Goal: Task Accomplishment & Management: Use online tool/utility

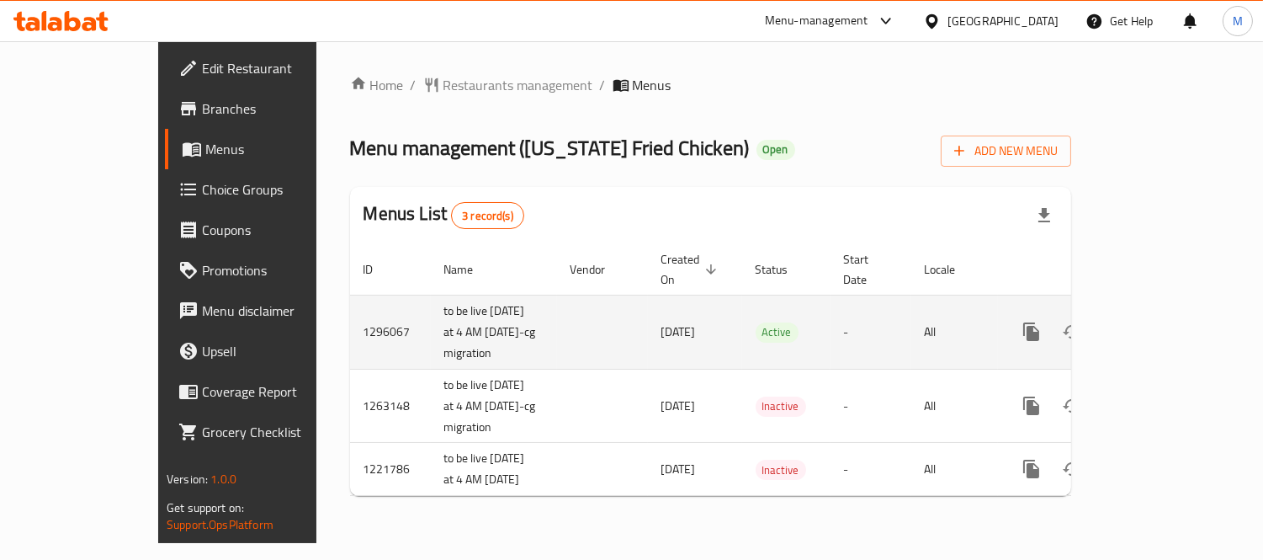
click at [1163, 322] on icon "enhanced table" at bounding box center [1153, 332] width 20 height 20
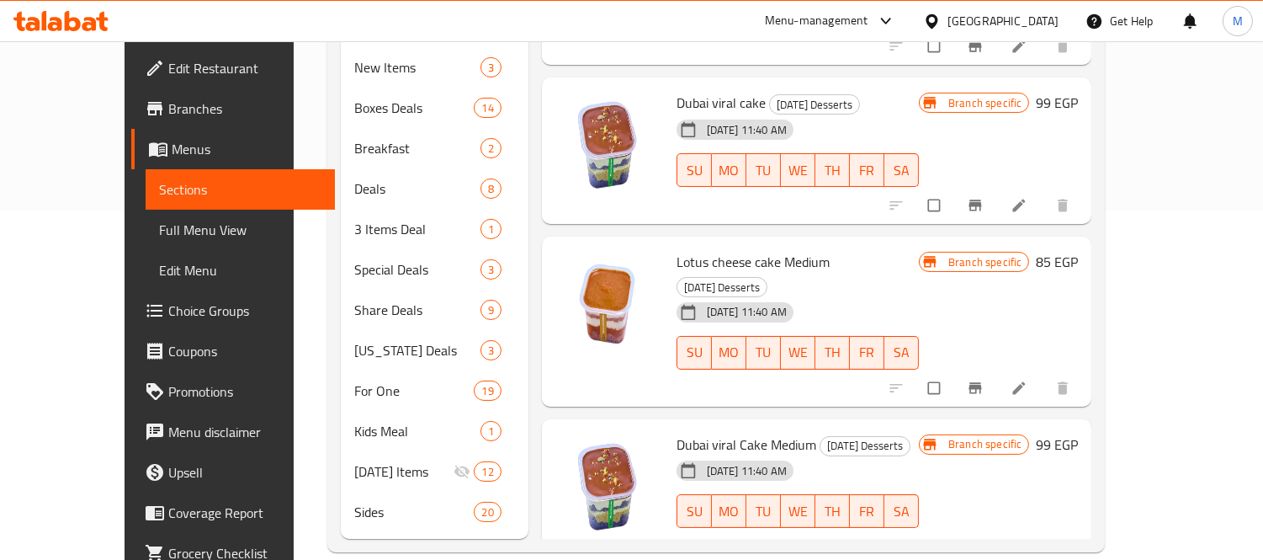
scroll to position [256, 0]
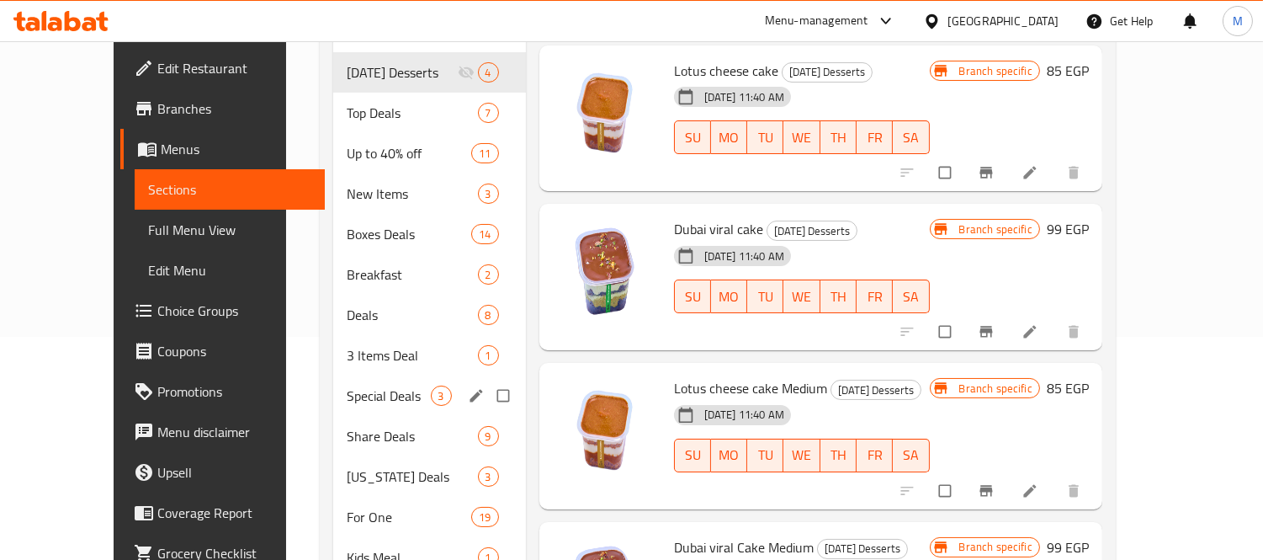
scroll to position [349, 0]
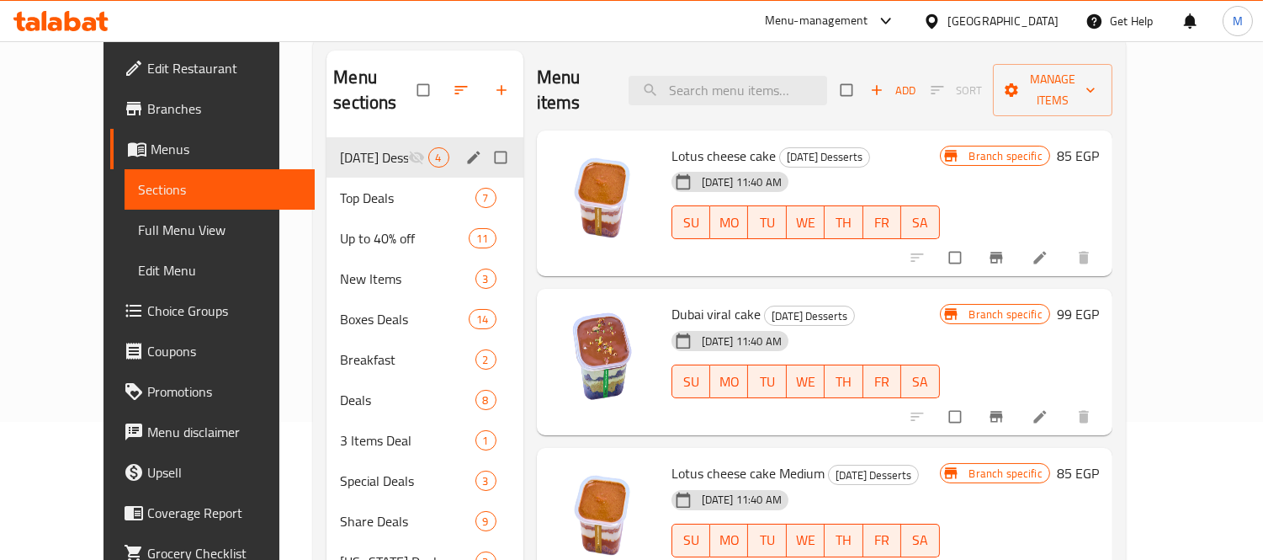
scroll to position [349, 0]
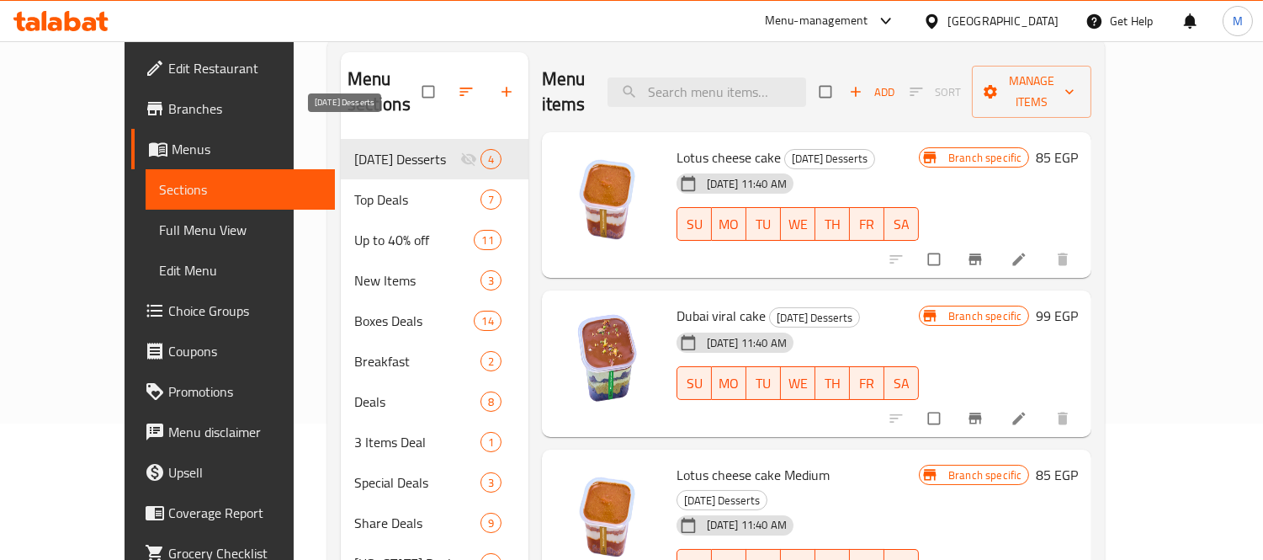
scroll to position [349, 0]
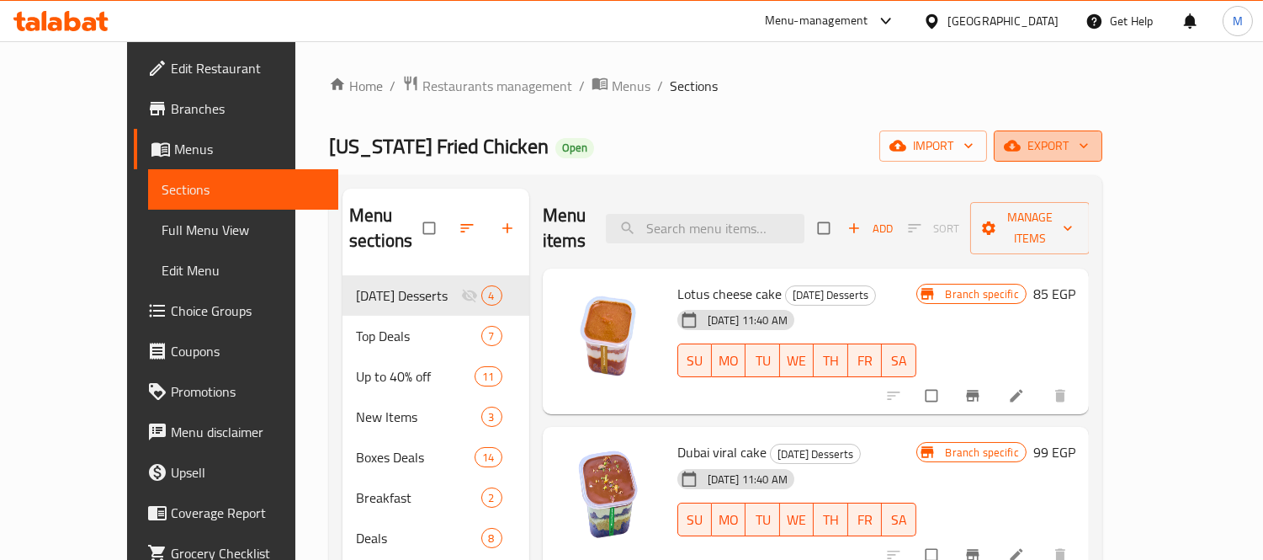
click at [1089, 154] on span "export" at bounding box center [1049, 146] width 82 height 21
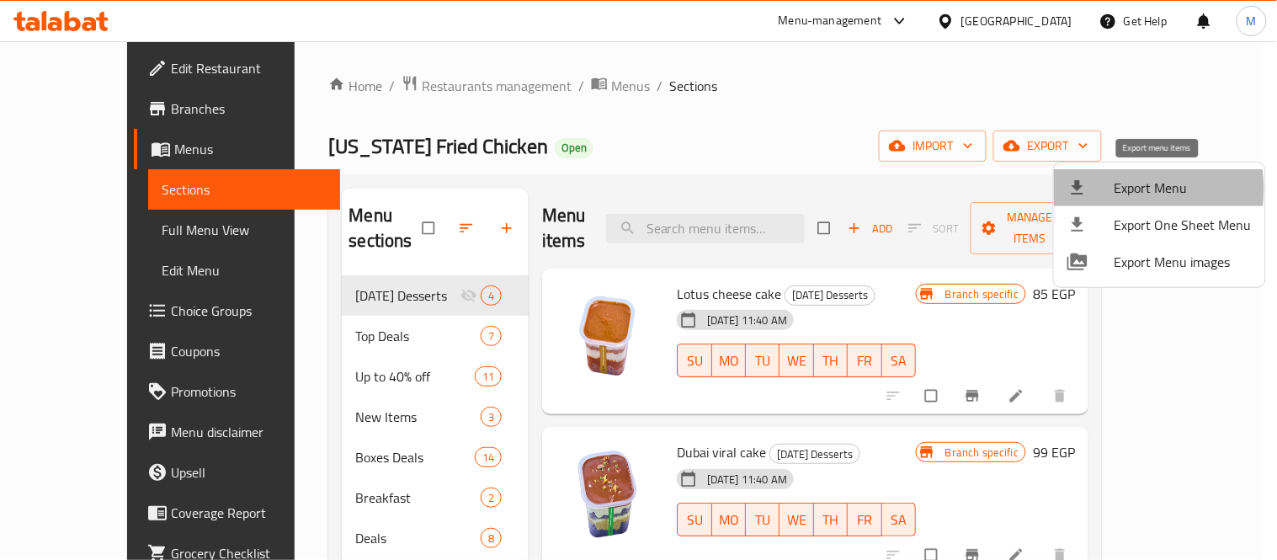
click at [1115, 189] on span "Export Menu" at bounding box center [1182, 188] width 137 height 20
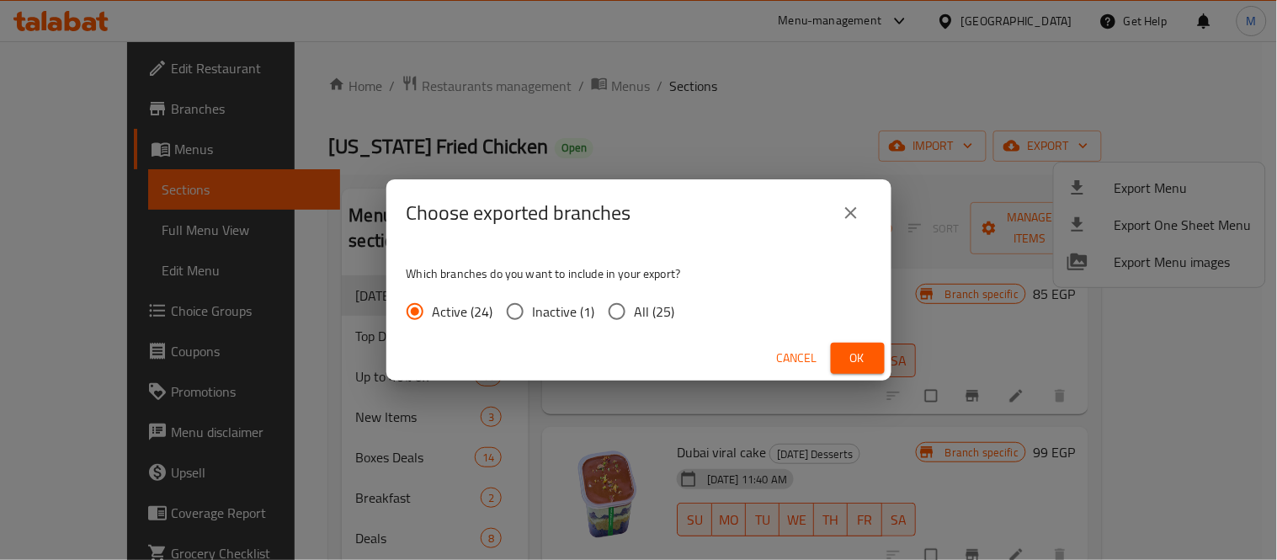
click at [646, 322] on span "All (25)" at bounding box center [655, 311] width 40 height 20
click at [635, 322] on input "All (25)" at bounding box center [616, 311] width 35 height 35
radio input "true"
click at [865, 358] on span "Ok" at bounding box center [857, 358] width 27 height 21
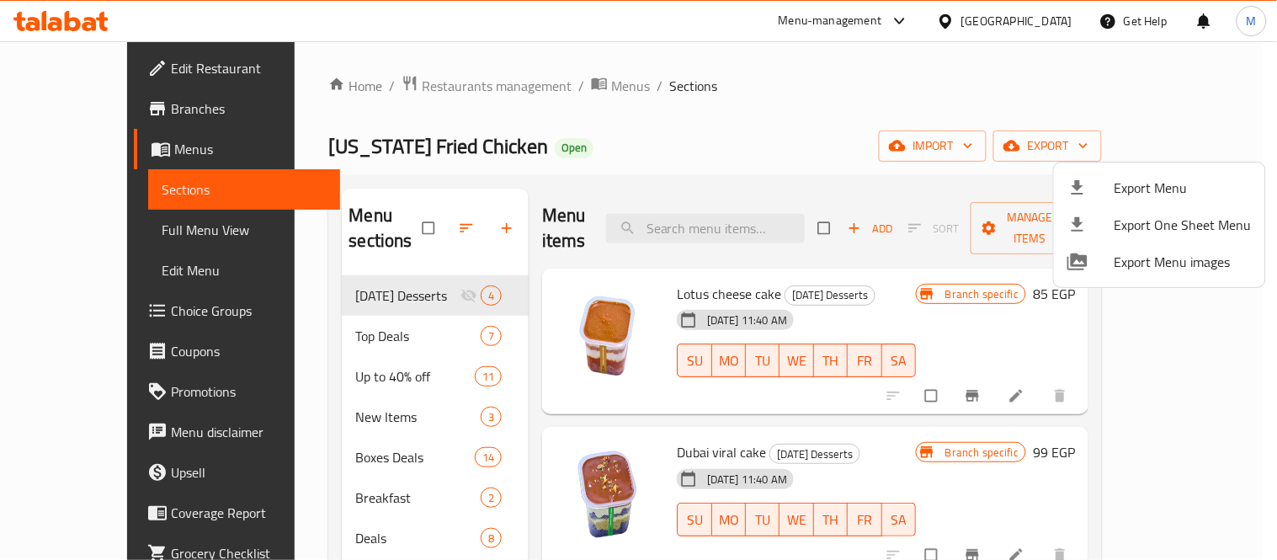
click at [86, 236] on div at bounding box center [638, 280] width 1277 height 560
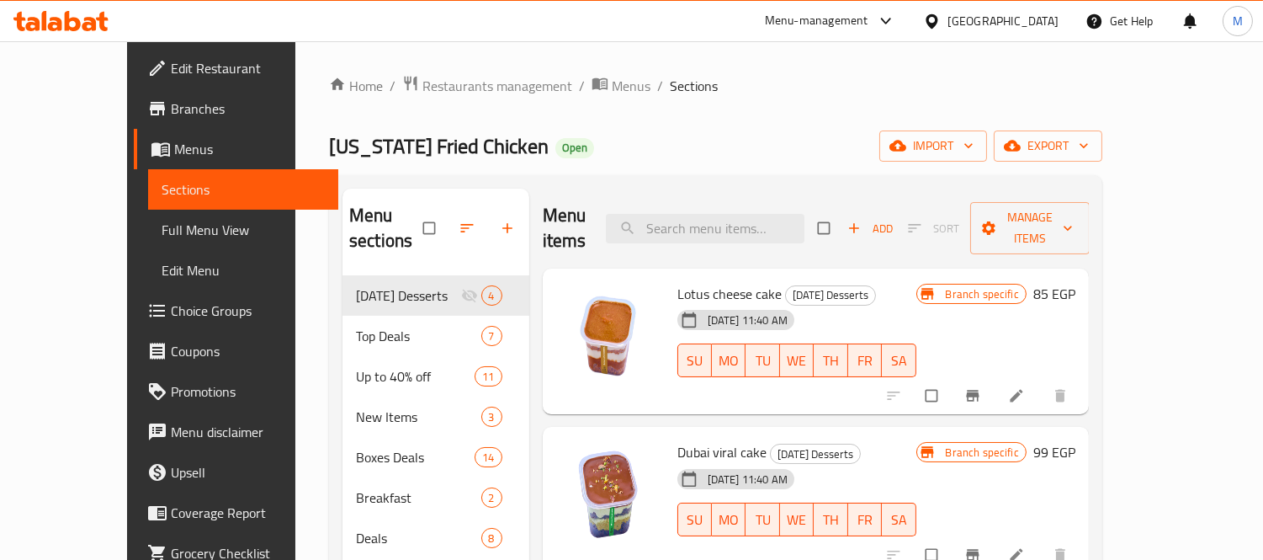
click at [162, 236] on span "Full Menu View" at bounding box center [243, 230] width 163 height 20
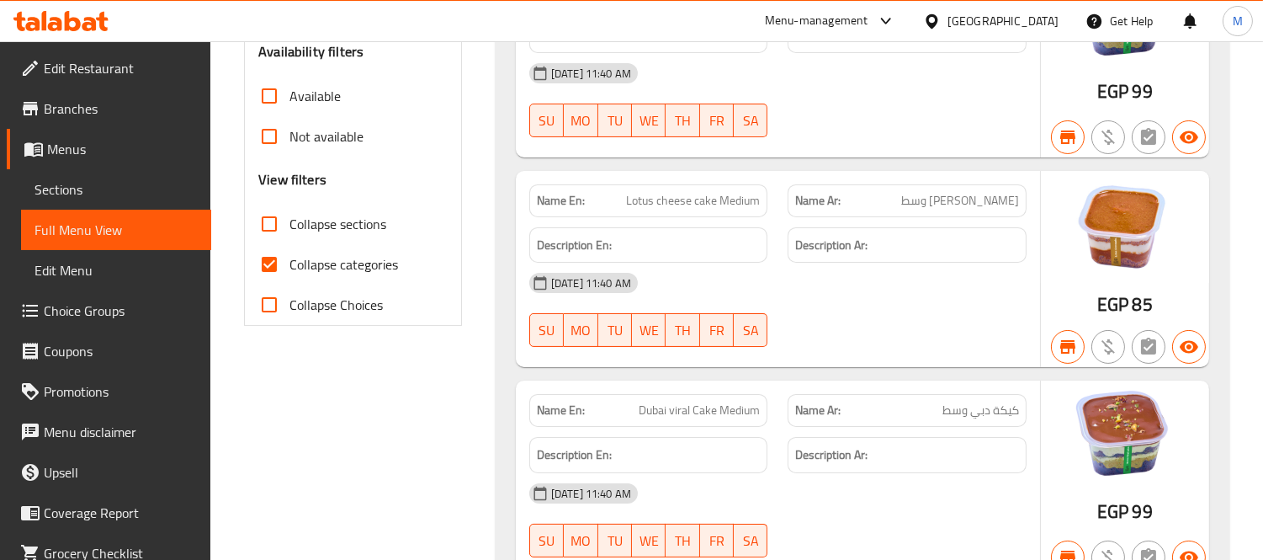
scroll to position [561, 0]
drag, startPoint x: 269, startPoint y: 217, endPoint x: 591, endPoint y: 157, distance: 327.0
click at [270, 219] on input "Collapse sections" at bounding box center [269, 225] width 40 height 40
checkbox input "true"
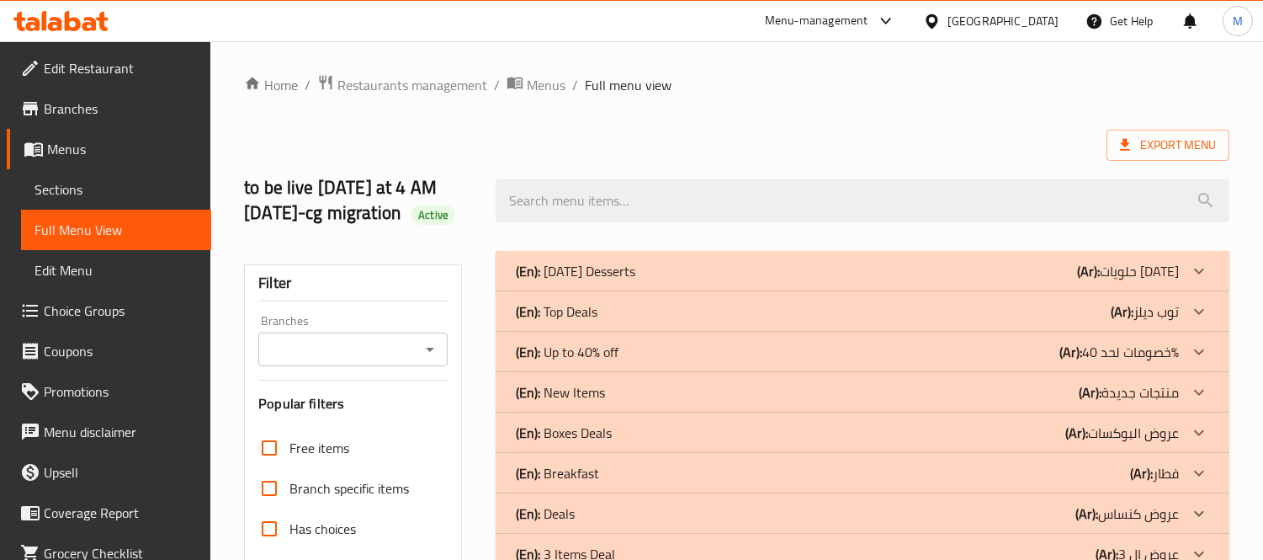
scroll to position [0, 0]
